Goal: Task Accomplishment & Management: Complete application form

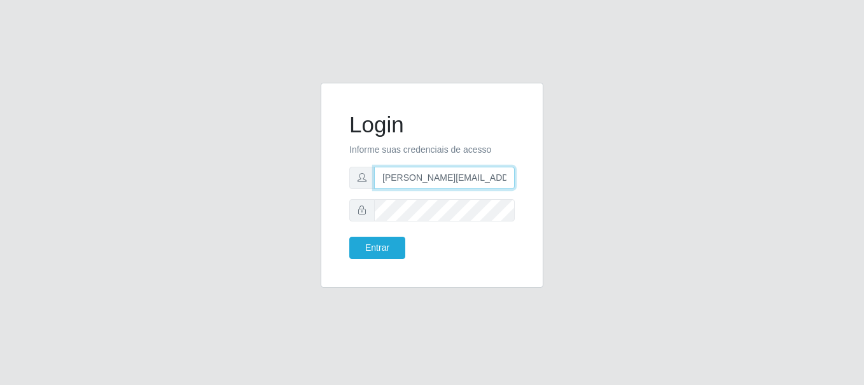
type input "[PERSON_NAME][EMAIL_ADDRESS][PERSON_NAME][DOMAIN_NAME]"
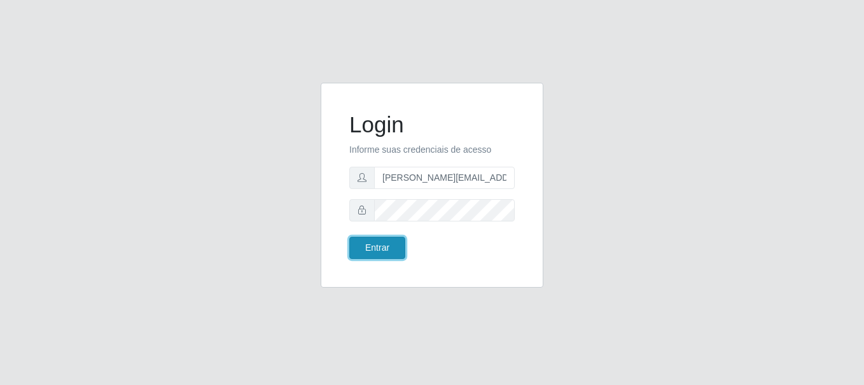
click at [377, 248] on button "Entrar" at bounding box center [377, 248] width 56 height 22
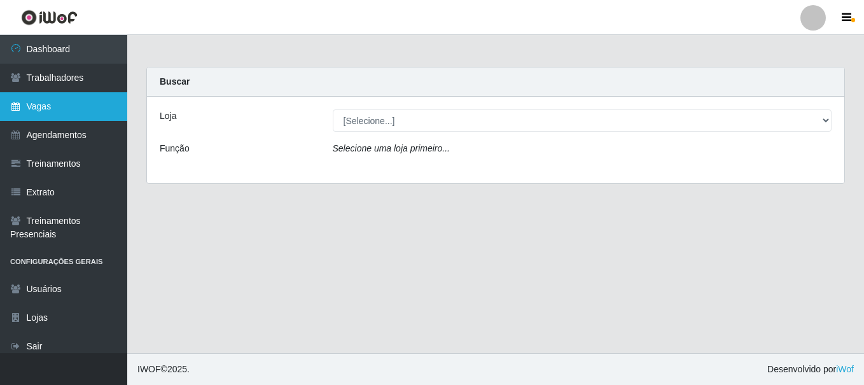
click at [64, 106] on link "Vagas" at bounding box center [63, 106] width 127 height 29
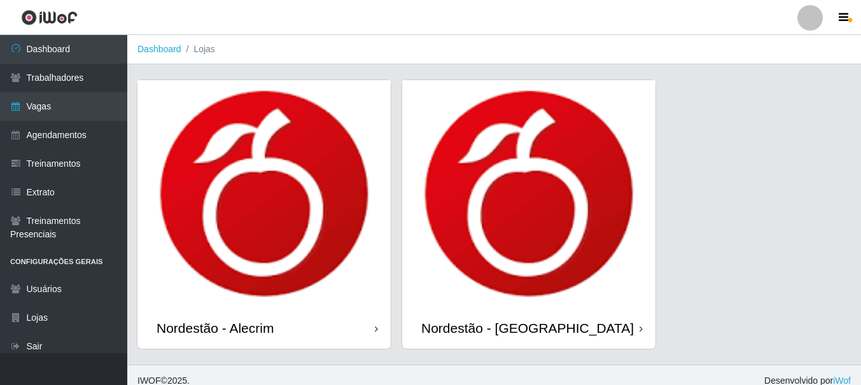
click at [218, 328] on div "Nordestão - Alecrim" at bounding box center [215, 328] width 117 height 16
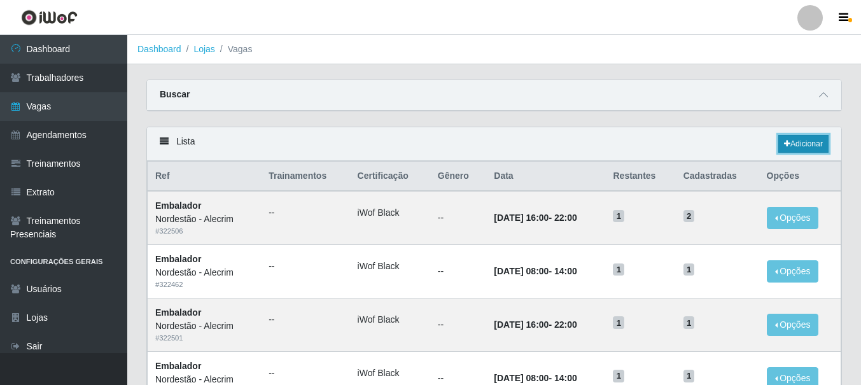
click at [802, 144] on link "Adicionar" at bounding box center [803, 144] width 50 height 18
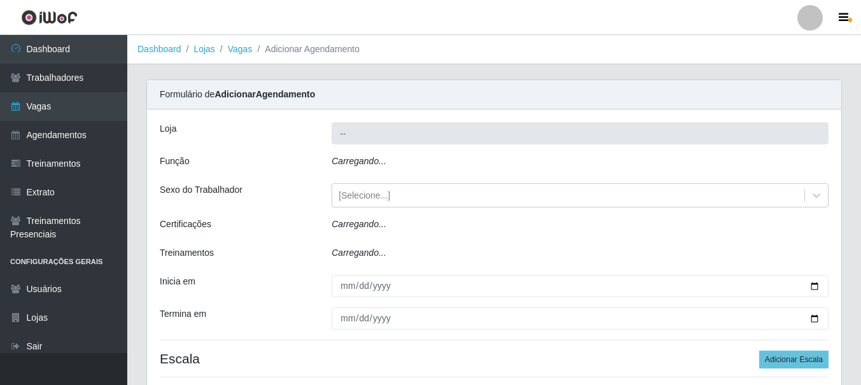
type input "Nordestão - Alecrim"
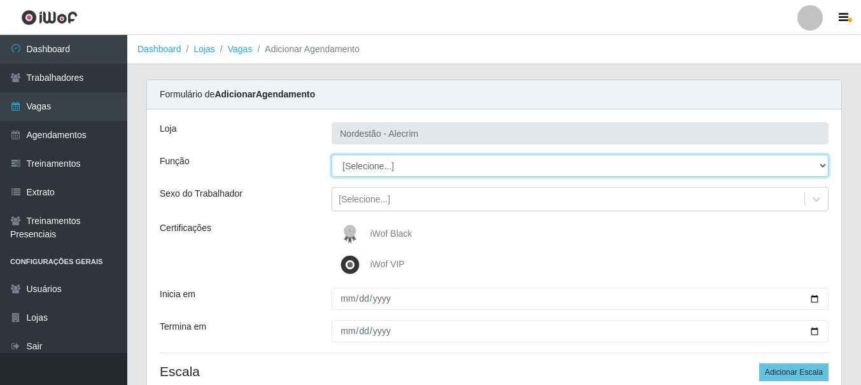
click at [447, 167] on select "[Selecione...] Embalador Embalador + Embalador ++" at bounding box center [580, 166] width 497 height 22
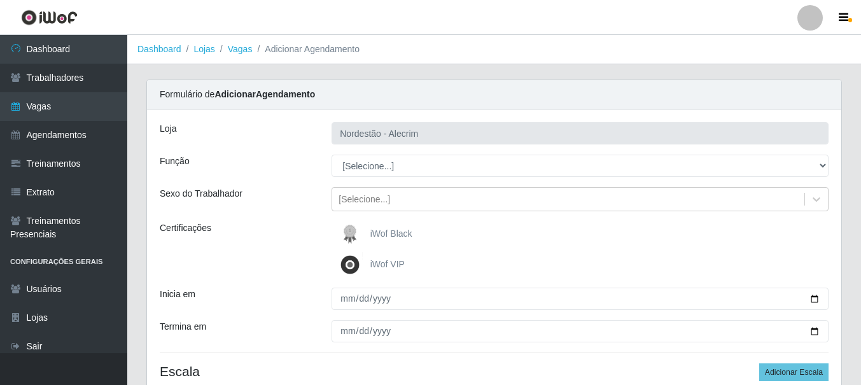
click at [263, 165] on div "Função" at bounding box center [236, 166] width 172 height 22
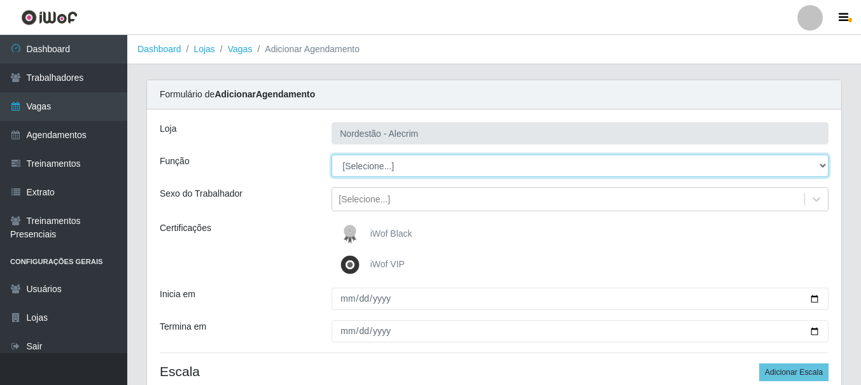
click at [417, 171] on select "[Selecione...] Embalador Embalador + Embalador ++" at bounding box center [580, 166] width 497 height 22
select select "70"
click at [332, 155] on select "[Selecione...] Embalador Embalador + Embalador ++" at bounding box center [580, 166] width 497 height 22
